Goal: Check status

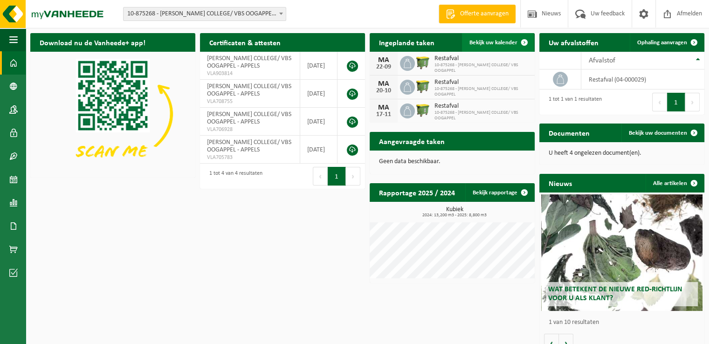
click at [502, 44] on span "Bekijk uw kalender" at bounding box center [494, 43] width 48 height 6
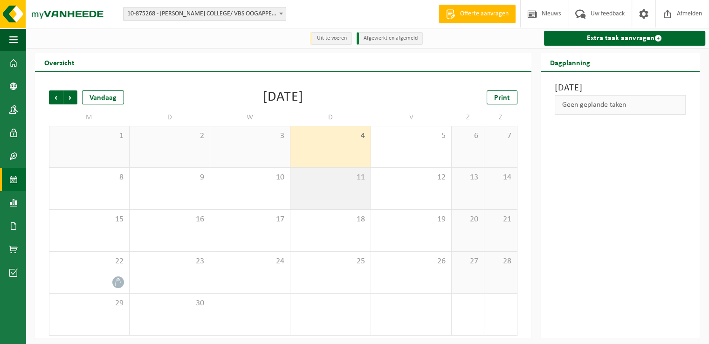
scroll to position [2, 0]
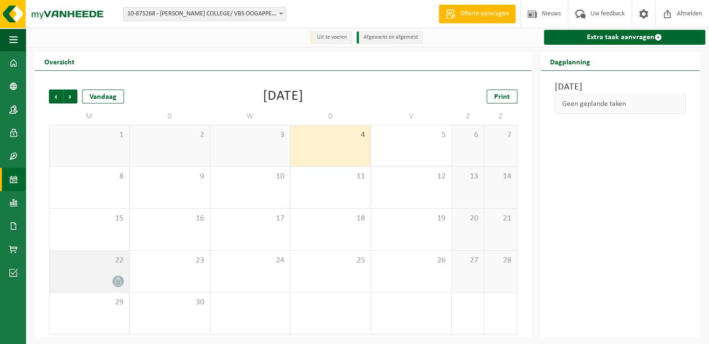
click at [117, 278] on icon at bounding box center [118, 281] width 6 height 8
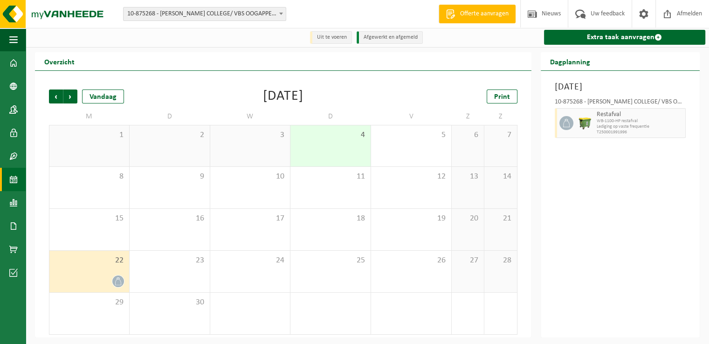
click at [13, 180] on span at bounding box center [13, 179] width 8 height 23
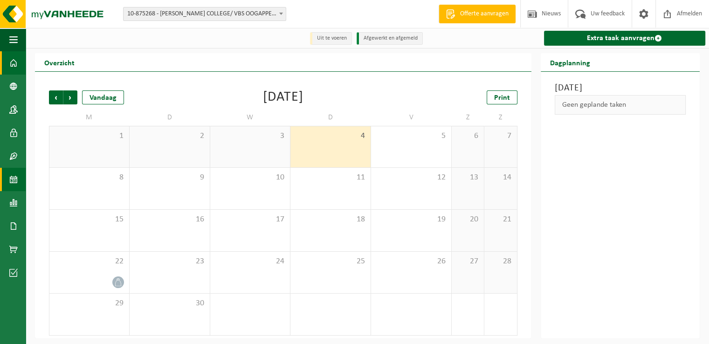
click at [16, 62] on span at bounding box center [13, 62] width 8 height 23
